Goal: Task Accomplishment & Management: Use online tool/utility

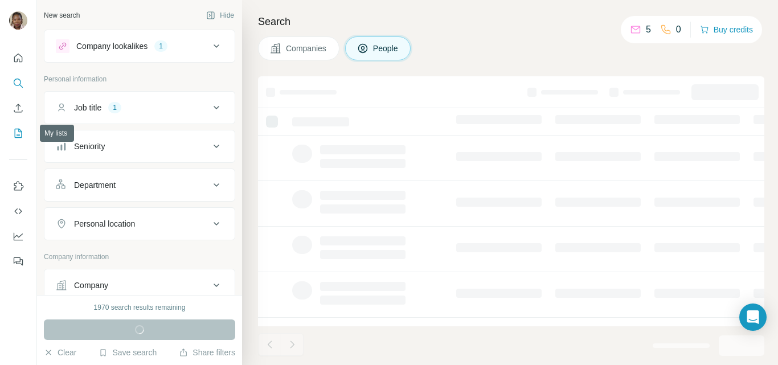
click at [14, 136] on icon "My lists" at bounding box center [18, 133] width 11 height 11
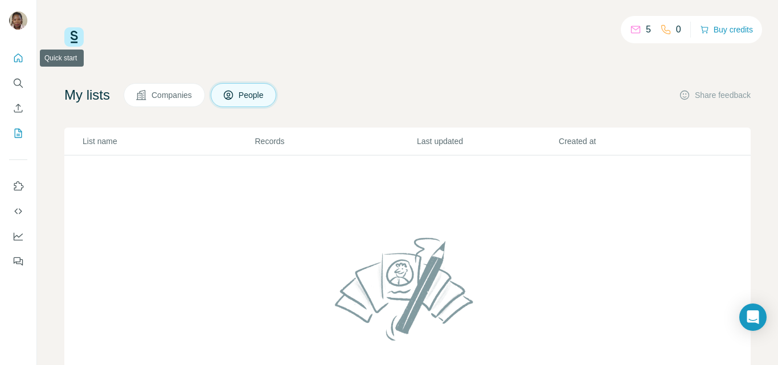
click at [20, 56] on icon "Quick start" at bounding box center [18, 58] width 9 height 9
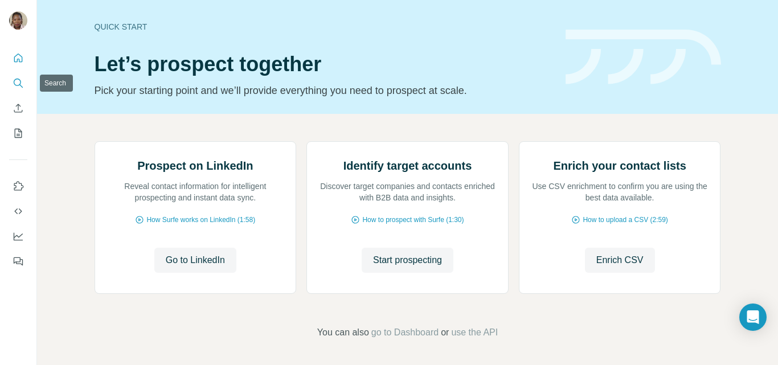
click at [17, 87] on icon "Search" at bounding box center [18, 82] width 11 height 11
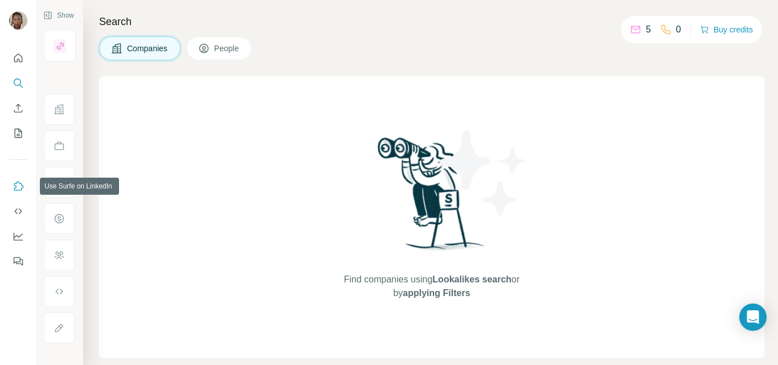
click at [14, 187] on icon "Use Surfe on LinkedIn" at bounding box center [18, 186] width 11 height 11
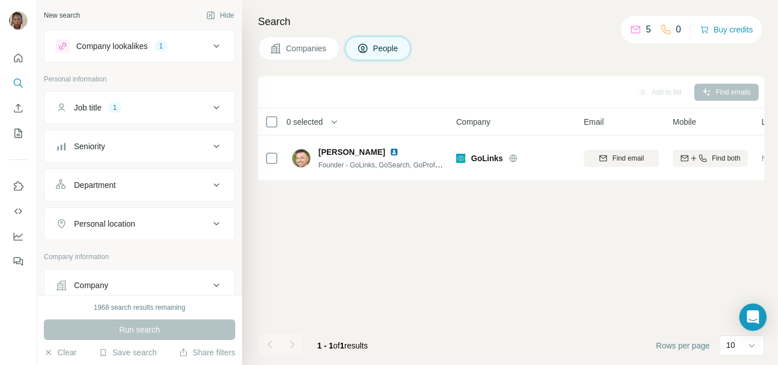
click at [210, 46] on icon at bounding box center [217, 46] width 14 height 14
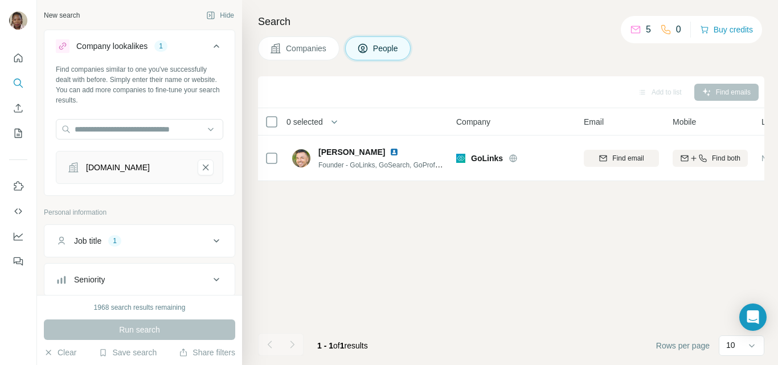
click at [322, 223] on div "Add to list Find emails 0 selected People Company Email Mobile Lists Personal l…" at bounding box center [511, 220] width 506 height 289
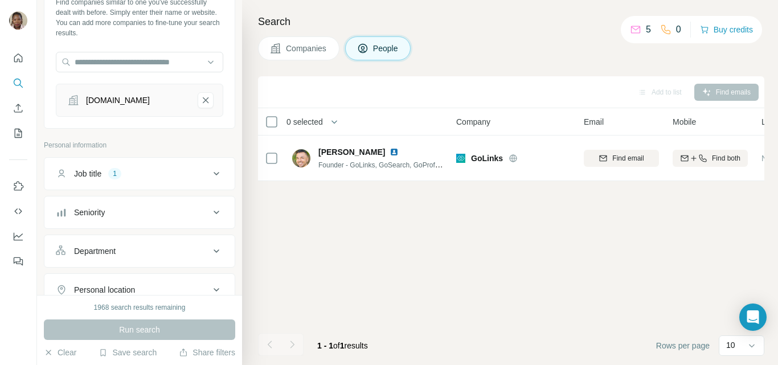
scroll to position [114, 0]
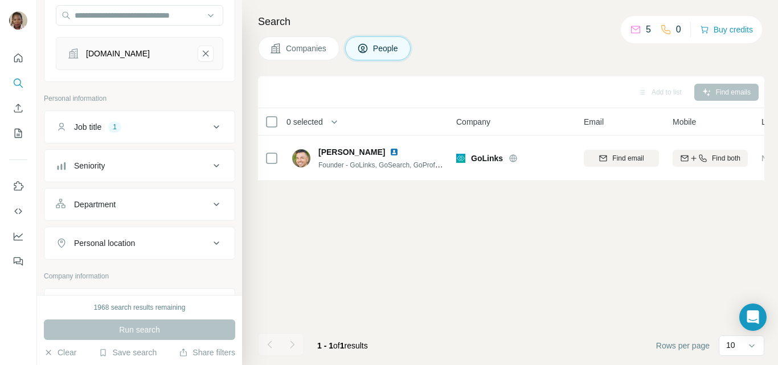
click at [201, 125] on div "Job title 1" at bounding box center [133, 126] width 154 height 11
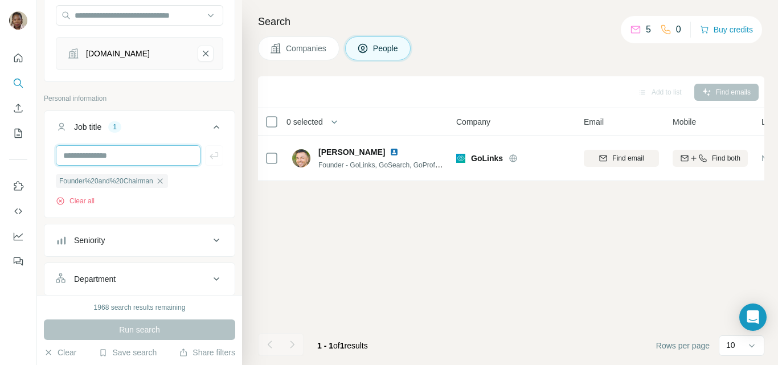
click at [116, 160] on input "text" at bounding box center [128, 155] width 145 height 21
